Goal: Transaction & Acquisition: Purchase product/service

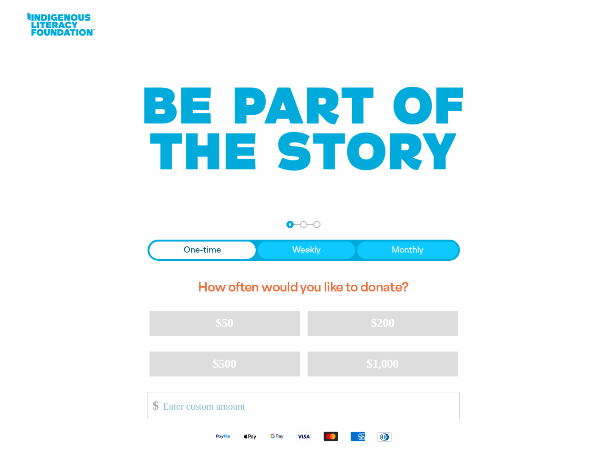
click at [303, 231] on div "arrow_back Back Step 1 Step 2 Step 3 One-time Weekly Monthly How often would yo…" at bounding box center [303, 335] width 336 height 253
click at [160, 225] on div "arrow_back Back Step 1 Step 2 Step 3" at bounding box center [303, 224] width 312 height 7
click at [290, 224] on div "Navigate to step 1 of 3 to enter your donation amount" at bounding box center [290, 224] width 2 height 2
click at [202, 250] on span "One-time" at bounding box center [202, 251] width 37 height 12
click at [306, 250] on span "Weekly" at bounding box center [306, 251] width 28 height 12
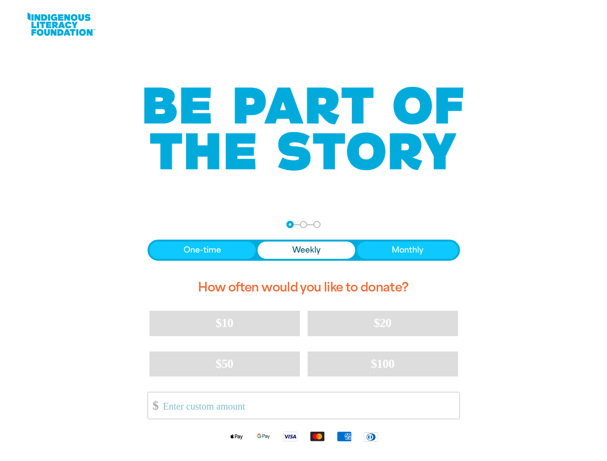
click at [407, 250] on span "Monthly" at bounding box center [408, 251] width 32 height 12
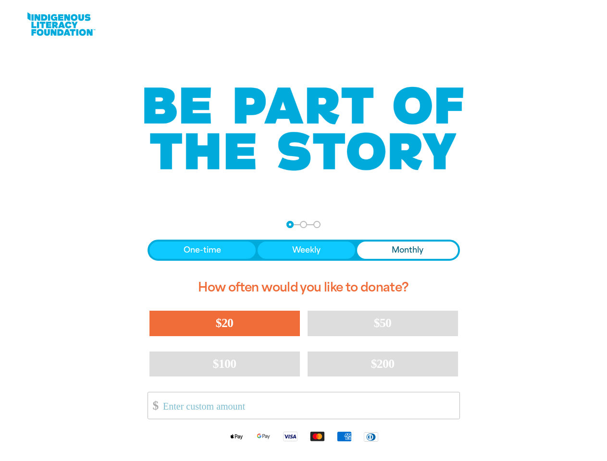
click at [224, 323] on span "$20" at bounding box center [224, 323] width 17 height 14
